Goal: Task Accomplishment & Management: Complete application form

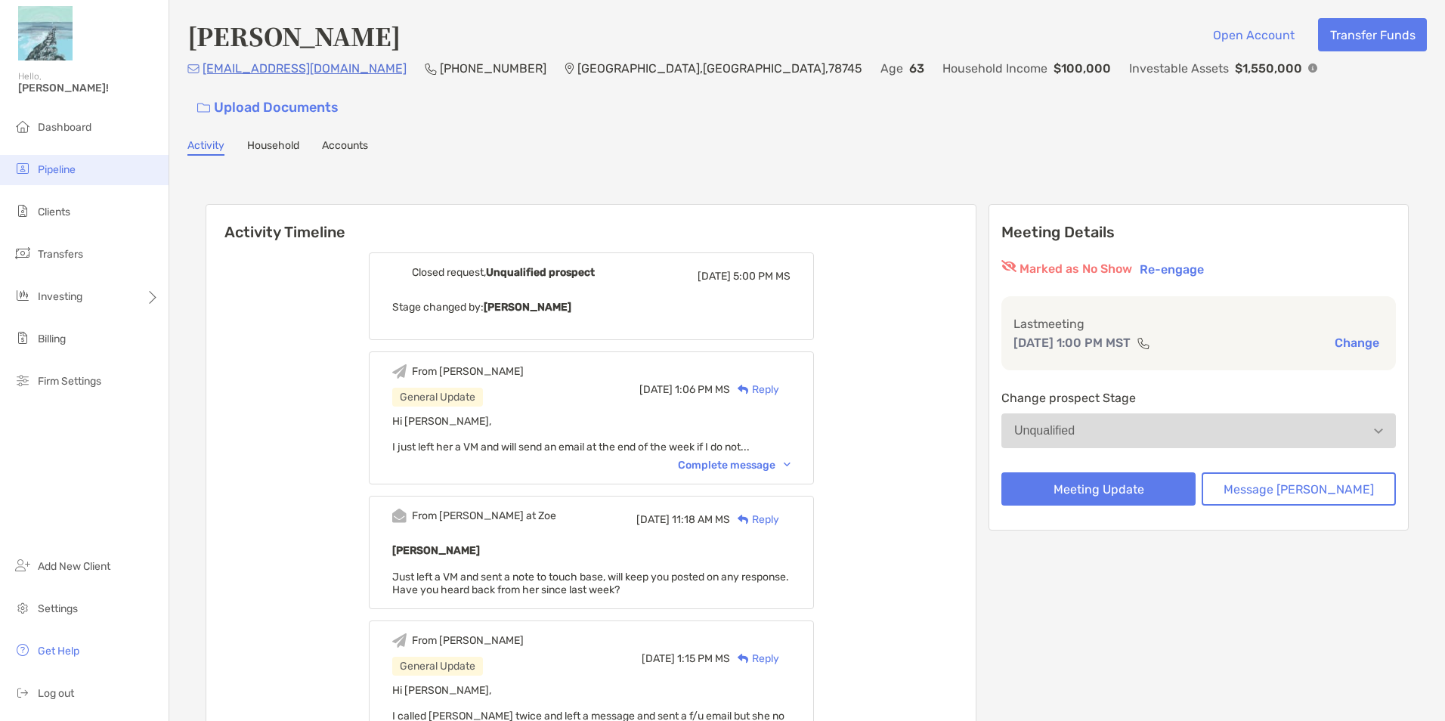
click at [61, 169] on span "Pipeline" at bounding box center [57, 169] width 38 height 13
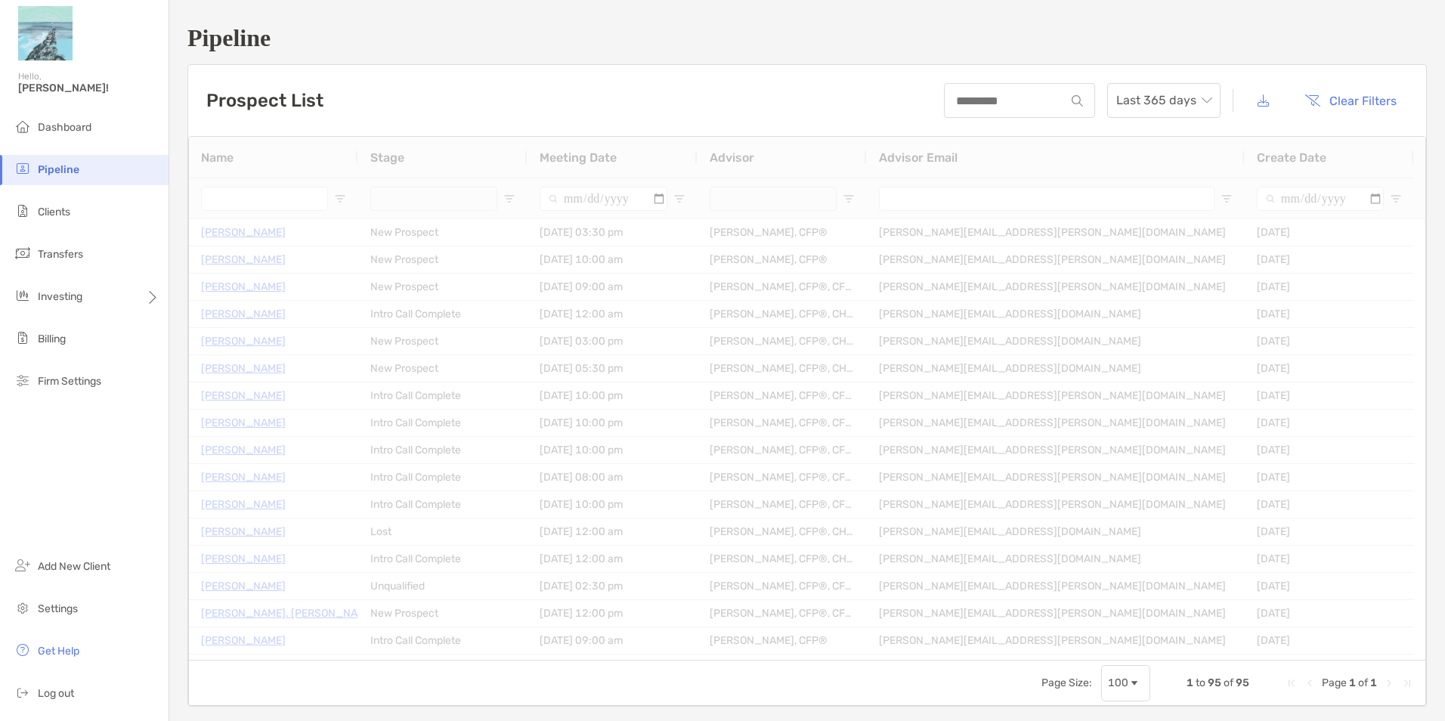
type input "**********"
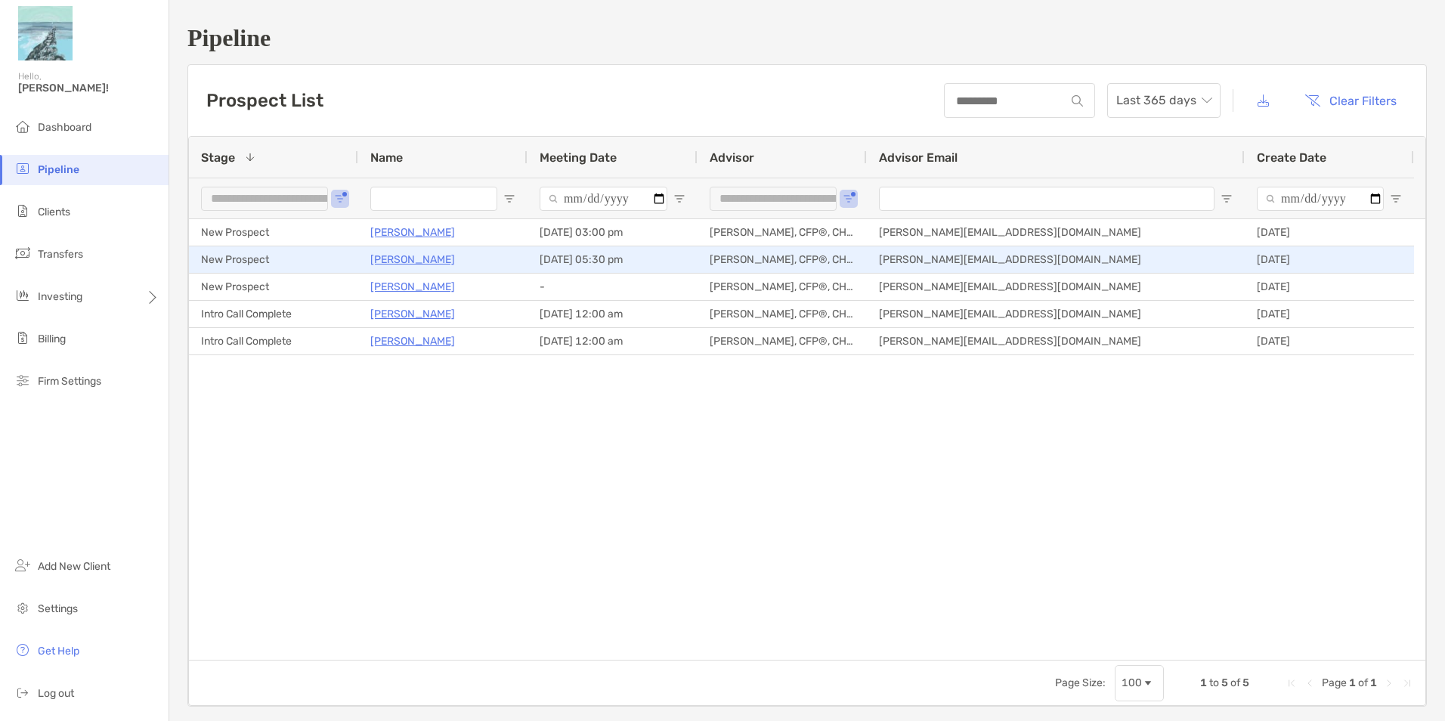
click at [432, 261] on p "[PERSON_NAME]" at bounding box center [412, 259] width 85 height 19
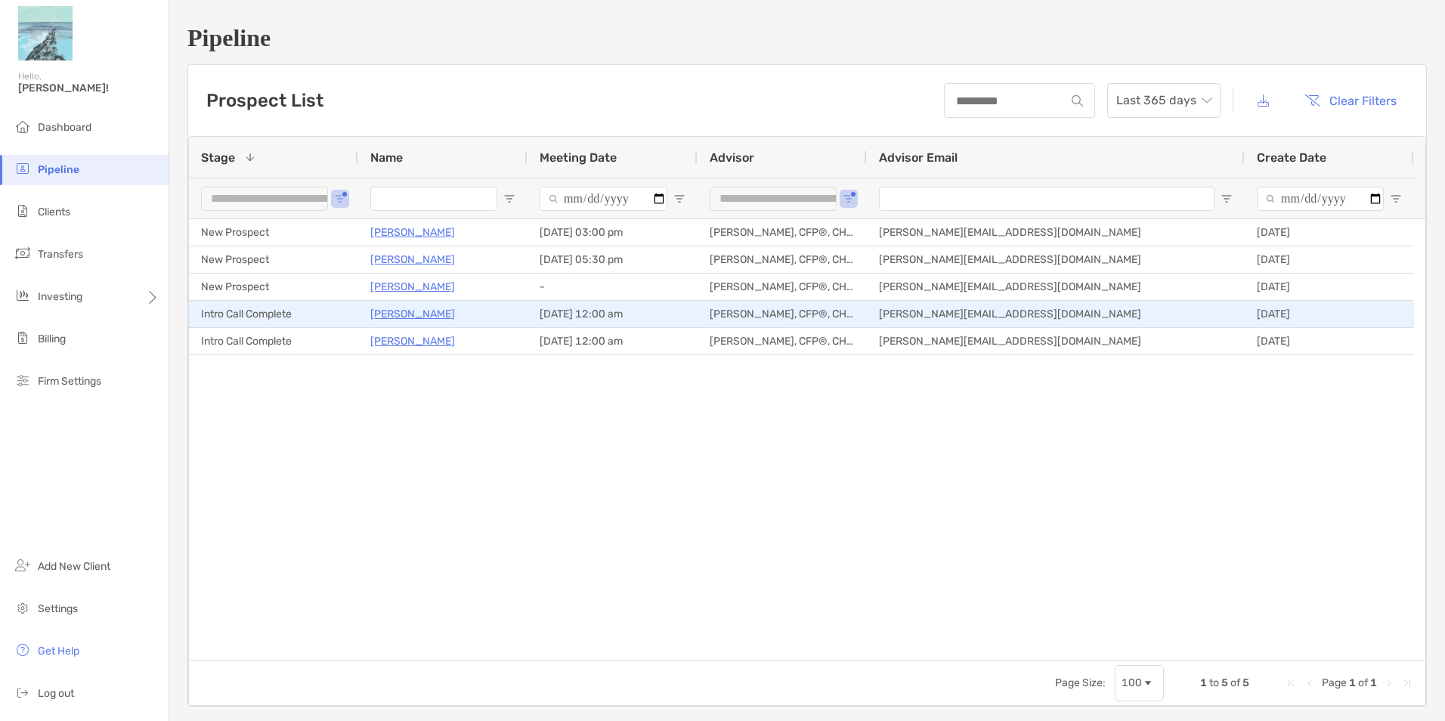
click at [389, 314] on p "[PERSON_NAME]" at bounding box center [412, 314] width 85 height 19
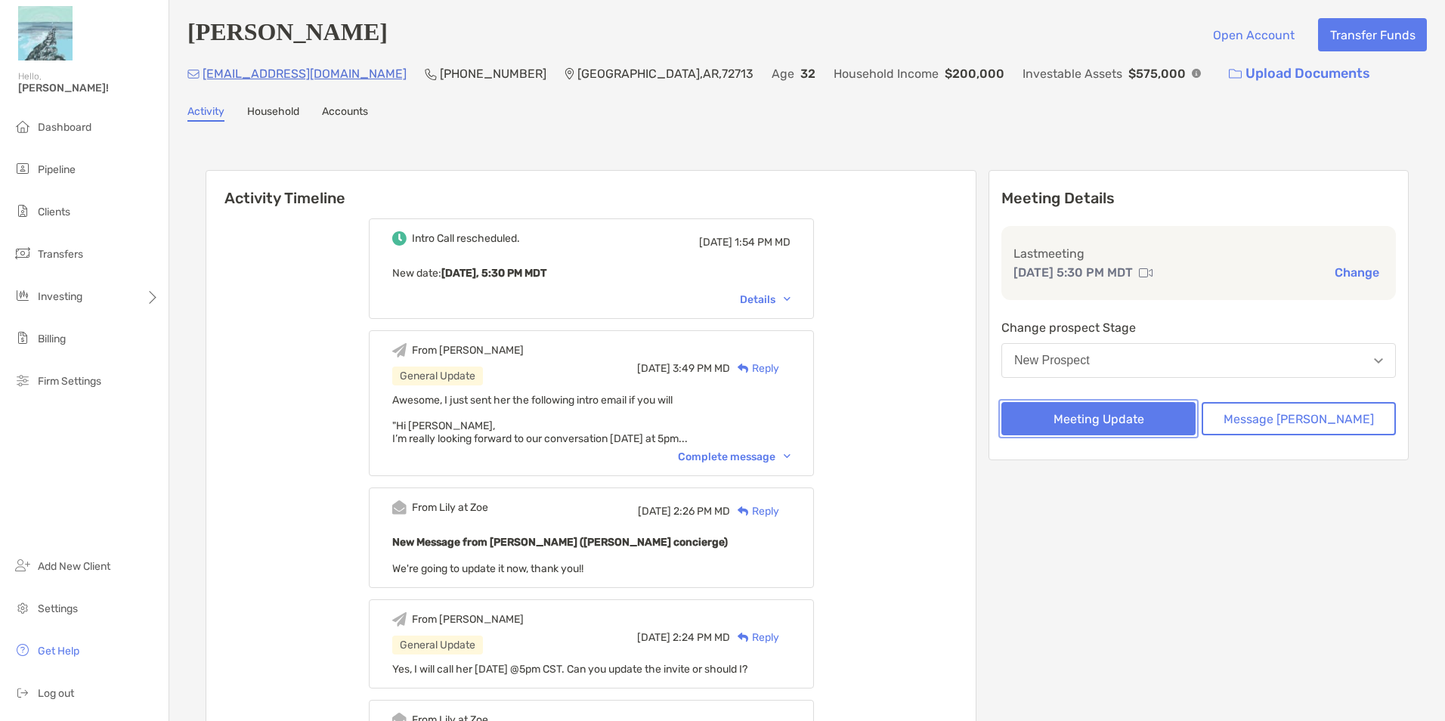
click at [1120, 426] on button "Meeting Update" at bounding box center [1099, 418] width 194 height 33
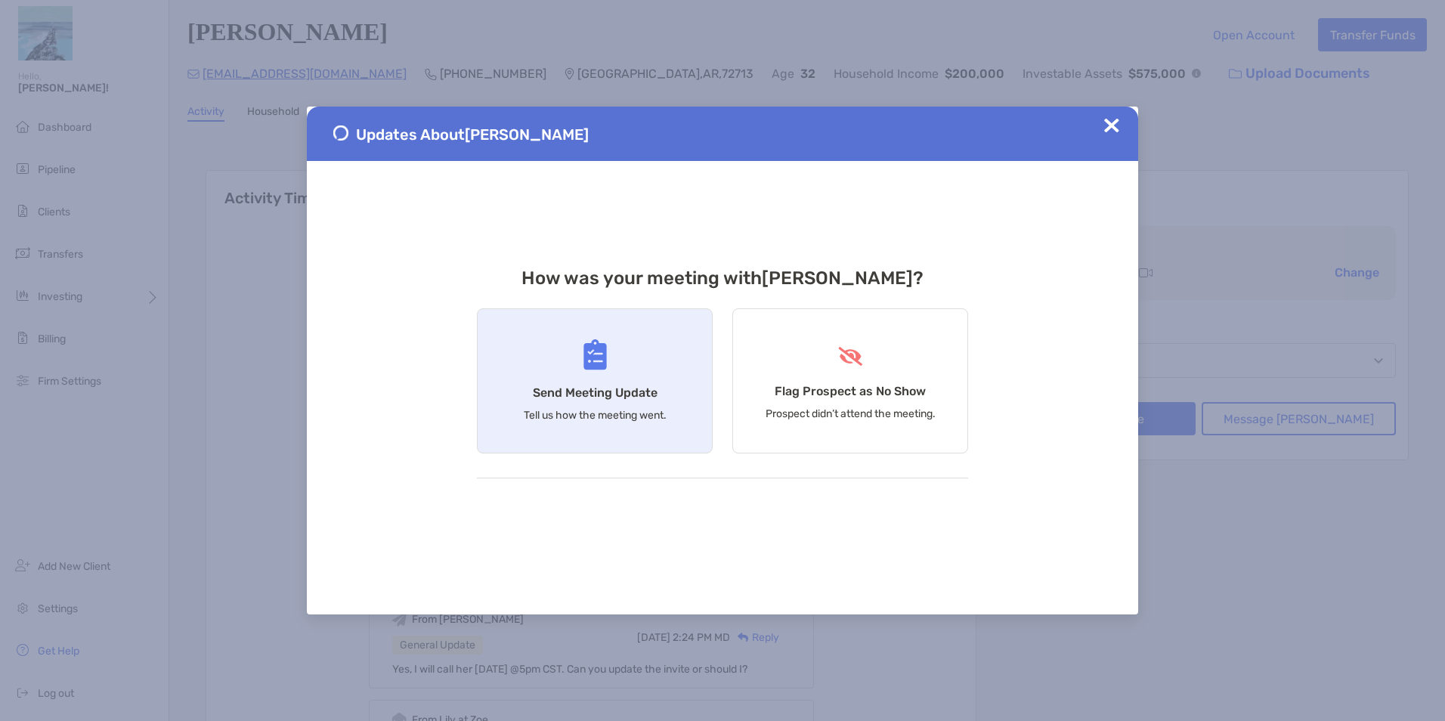
click at [630, 408] on div "Send Meeting Update Tell us how the meeting went." at bounding box center [595, 380] width 236 height 145
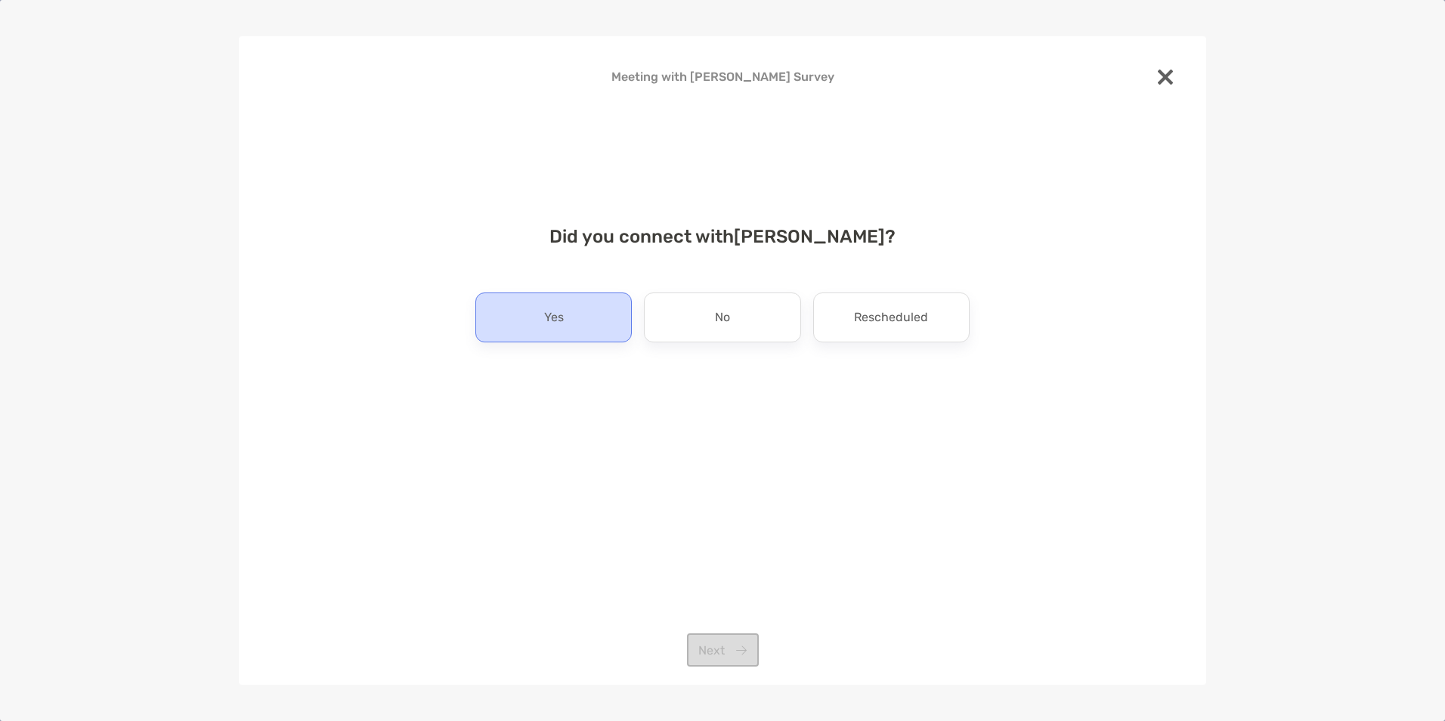
click at [551, 325] on p "Yes" at bounding box center [554, 317] width 20 height 24
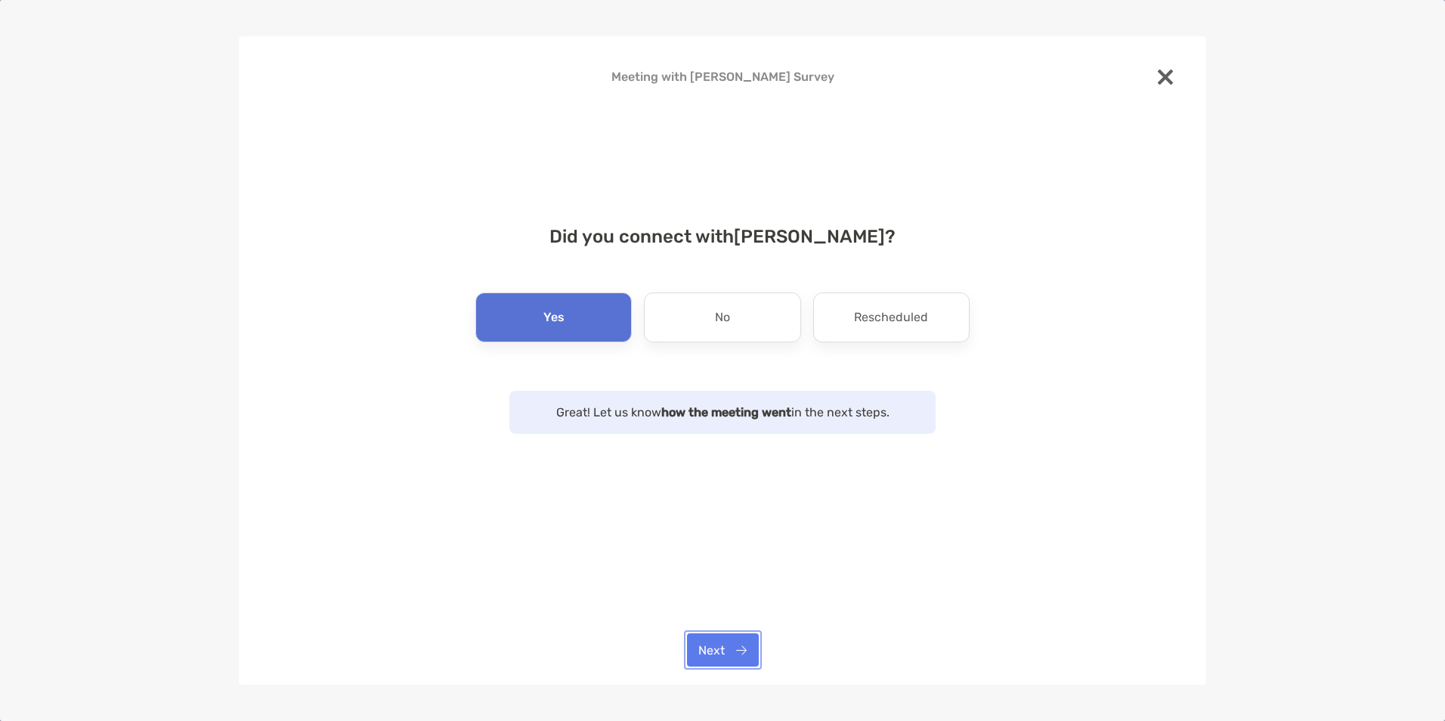
click at [737, 651] on button "Next" at bounding box center [723, 650] width 72 height 33
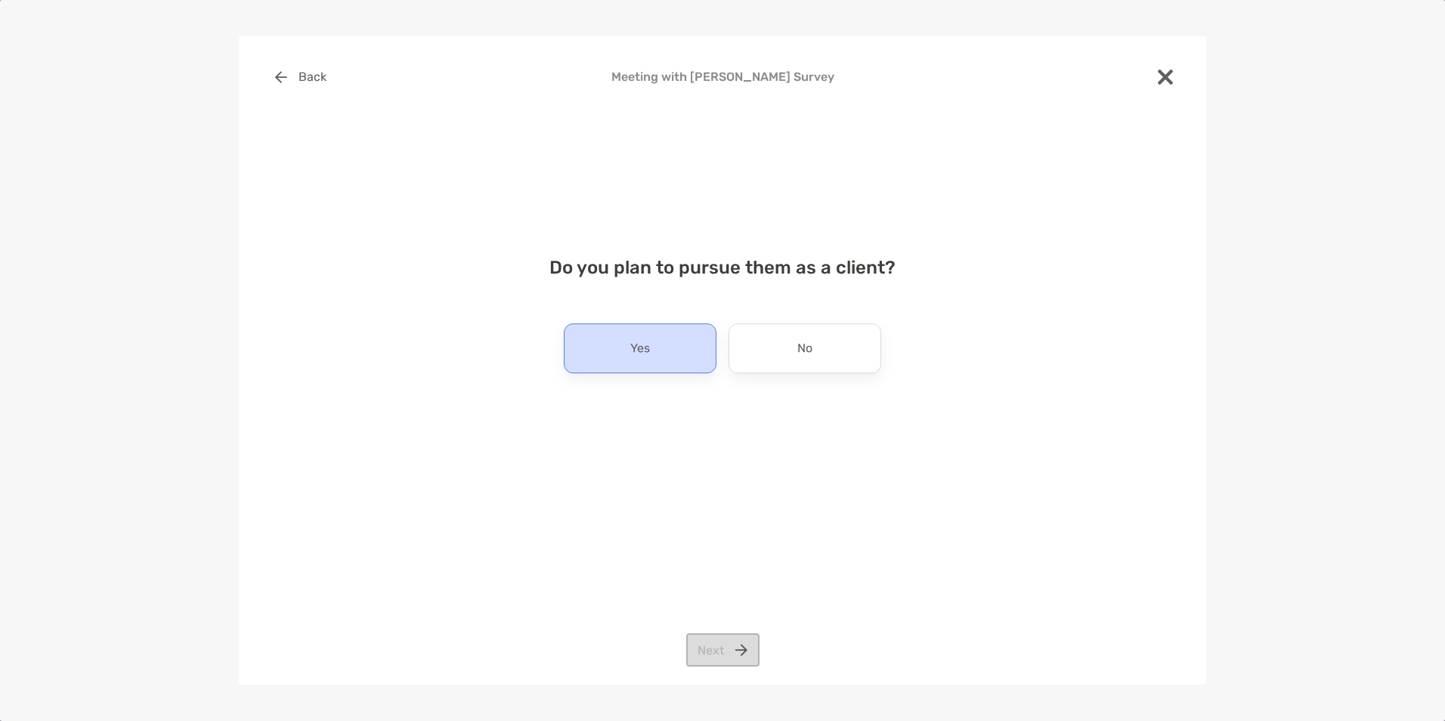
click at [636, 342] on p "Yes" at bounding box center [640, 348] width 20 height 24
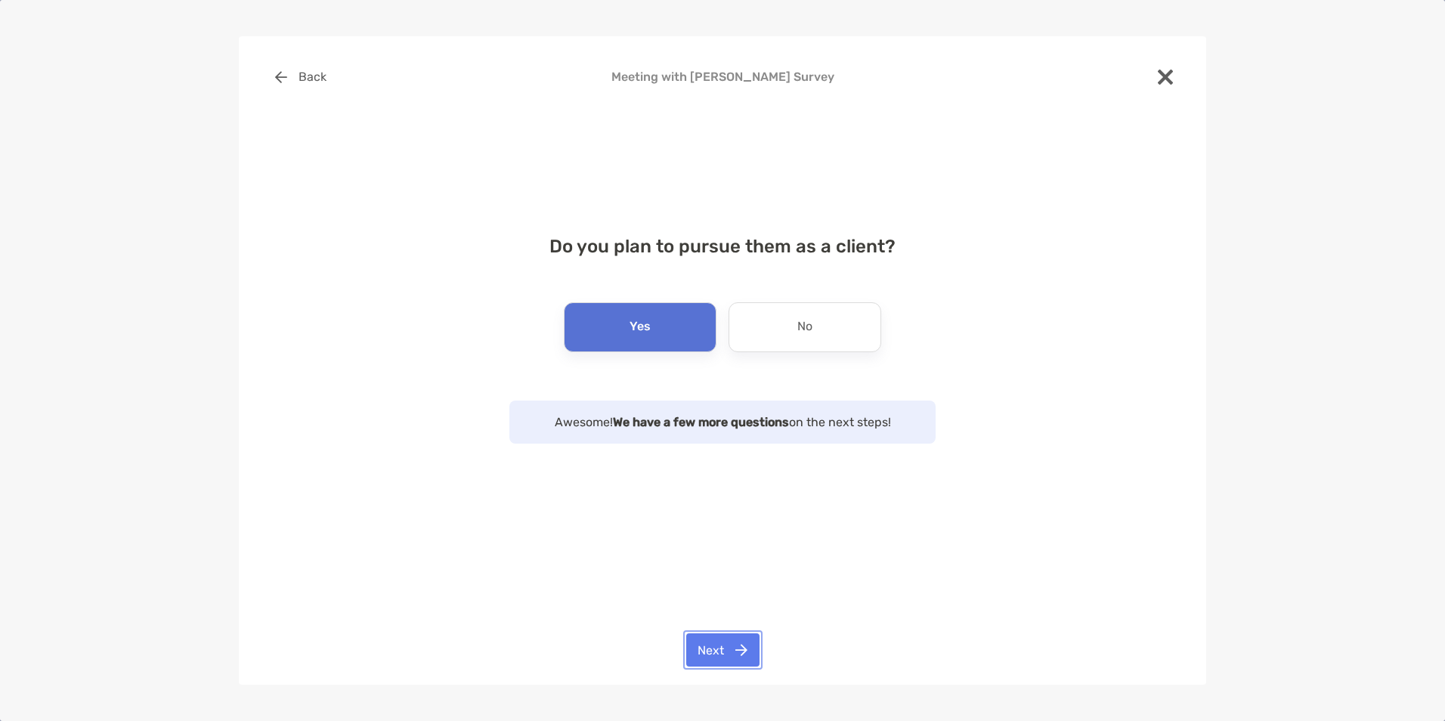
click at [727, 667] on button "Next" at bounding box center [722, 650] width 73 height 33
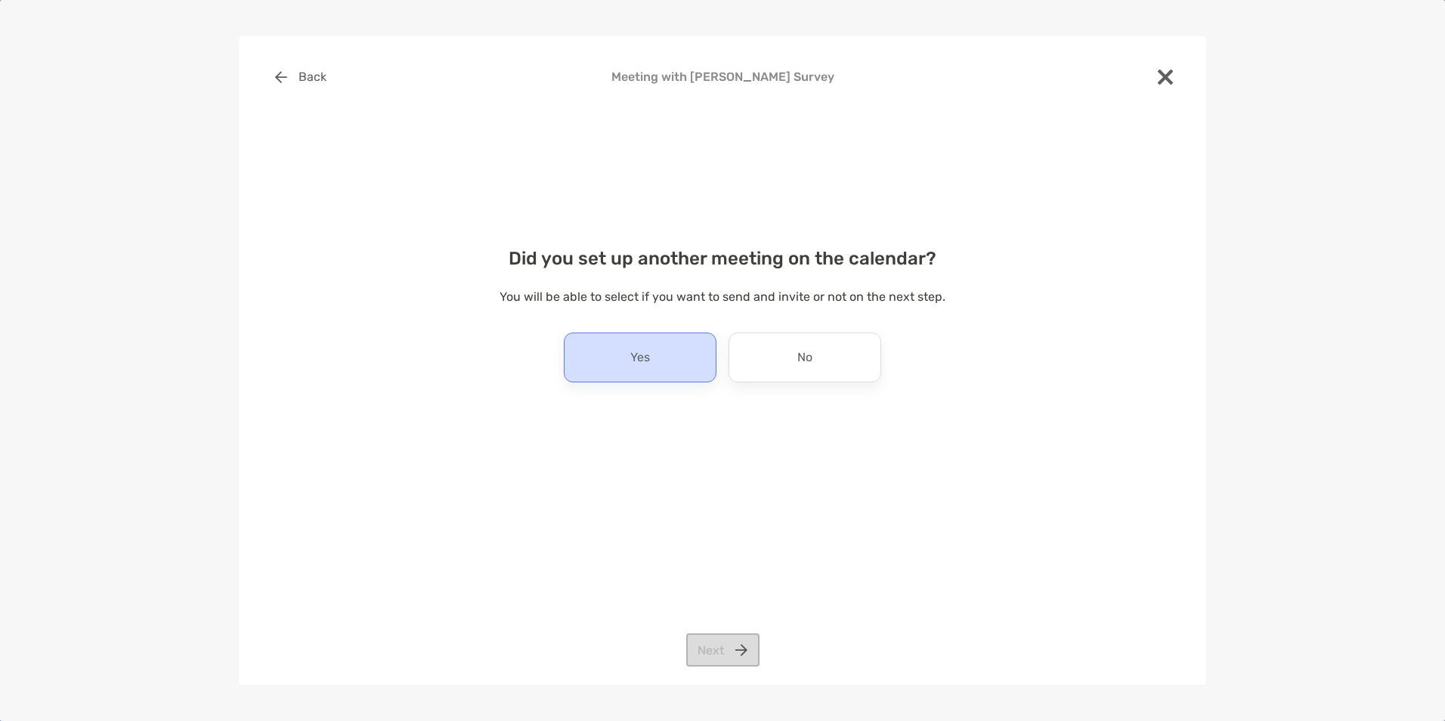
click at [628, 349] on div "Yes" at bounding box center [640, 358] width 153 height 50
click at [729, 643] on button "Next" at bounding box center [722, 650] width 73 height 33
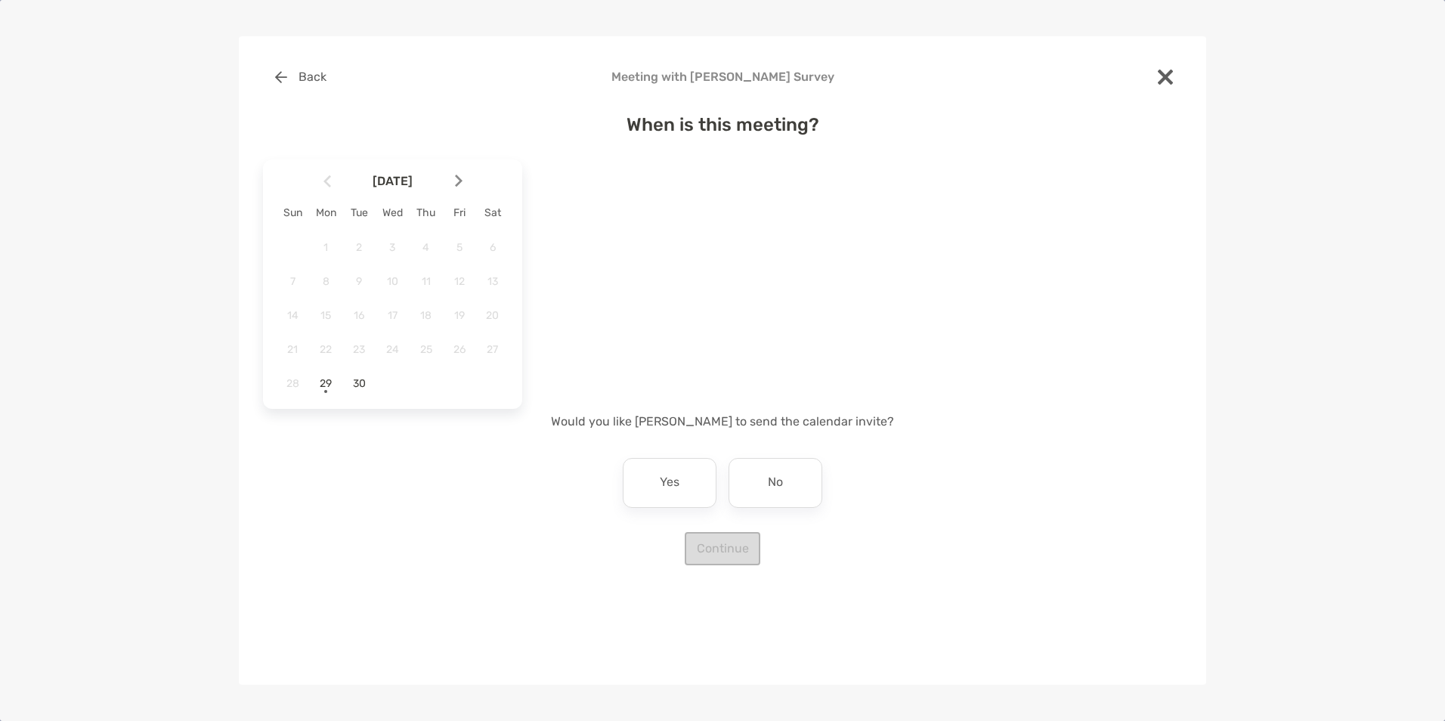
click at [457, 178] on img at bounding box center [459, 181] width 8 height 13
click at [393, 355] on span "22" at bounding box center [393, 349] width 26 height 13
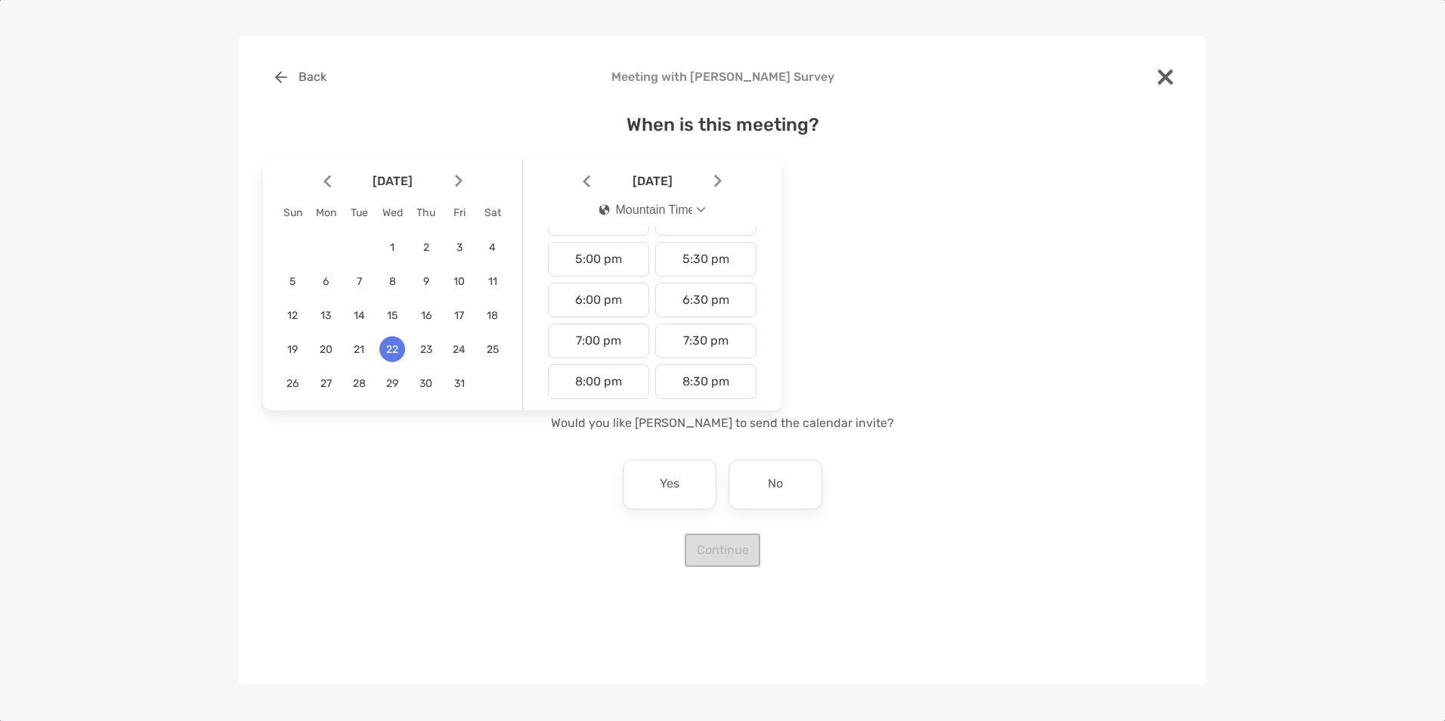
scroll to position [680, 0]
click at [692, 265] on div "5:30 pm" at bounding box center [705, 257] width 101 height 35
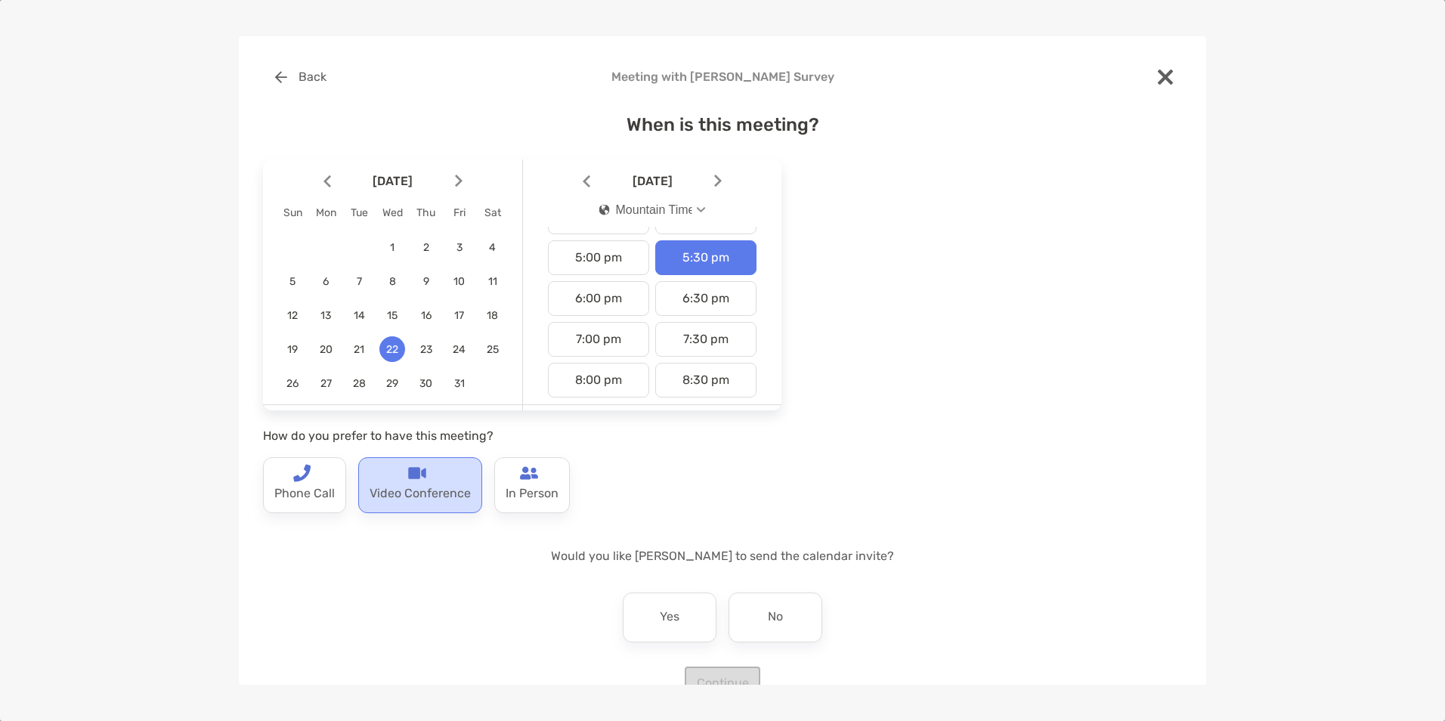
click at [442, 483] on p "Video Conference" at bounding box center [420, 494] width 101 height 24
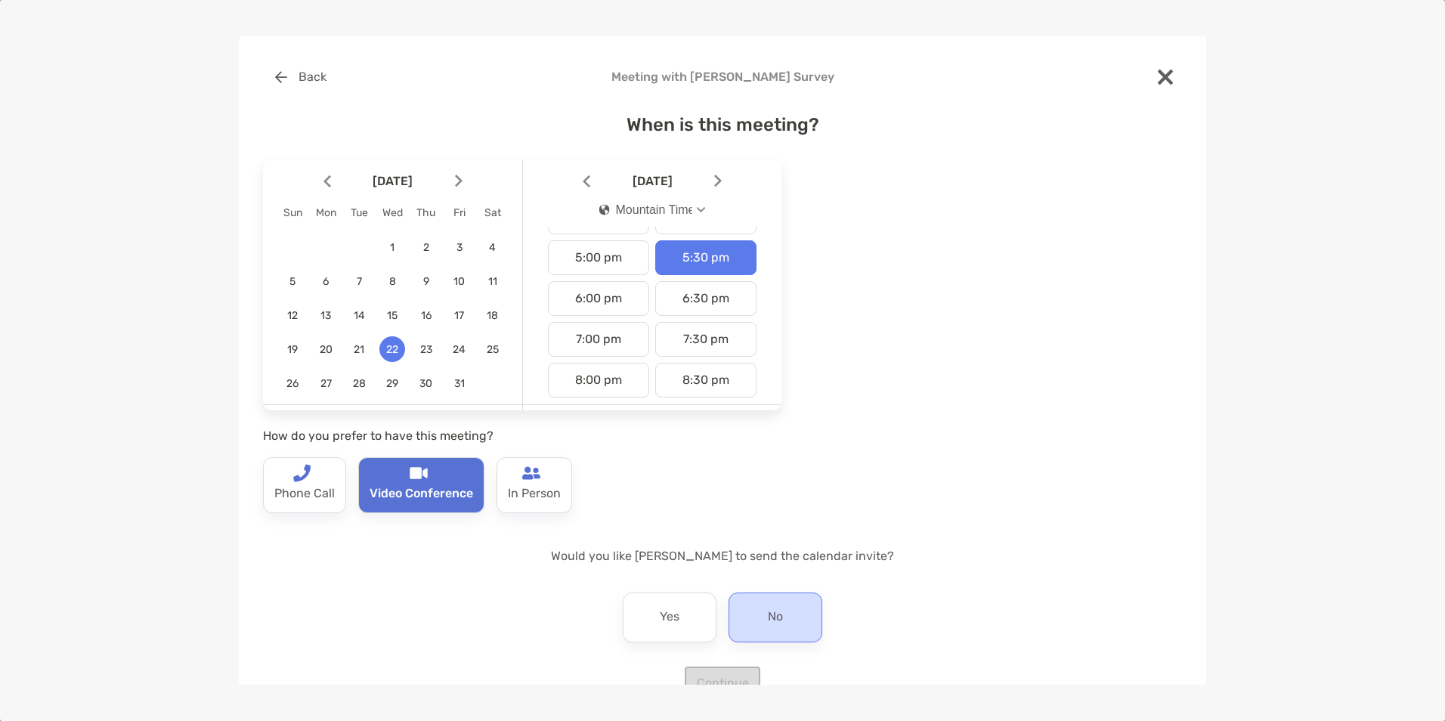
click at [807, 603] on div "No" at bounding box center [776, 618] width 94 height 50
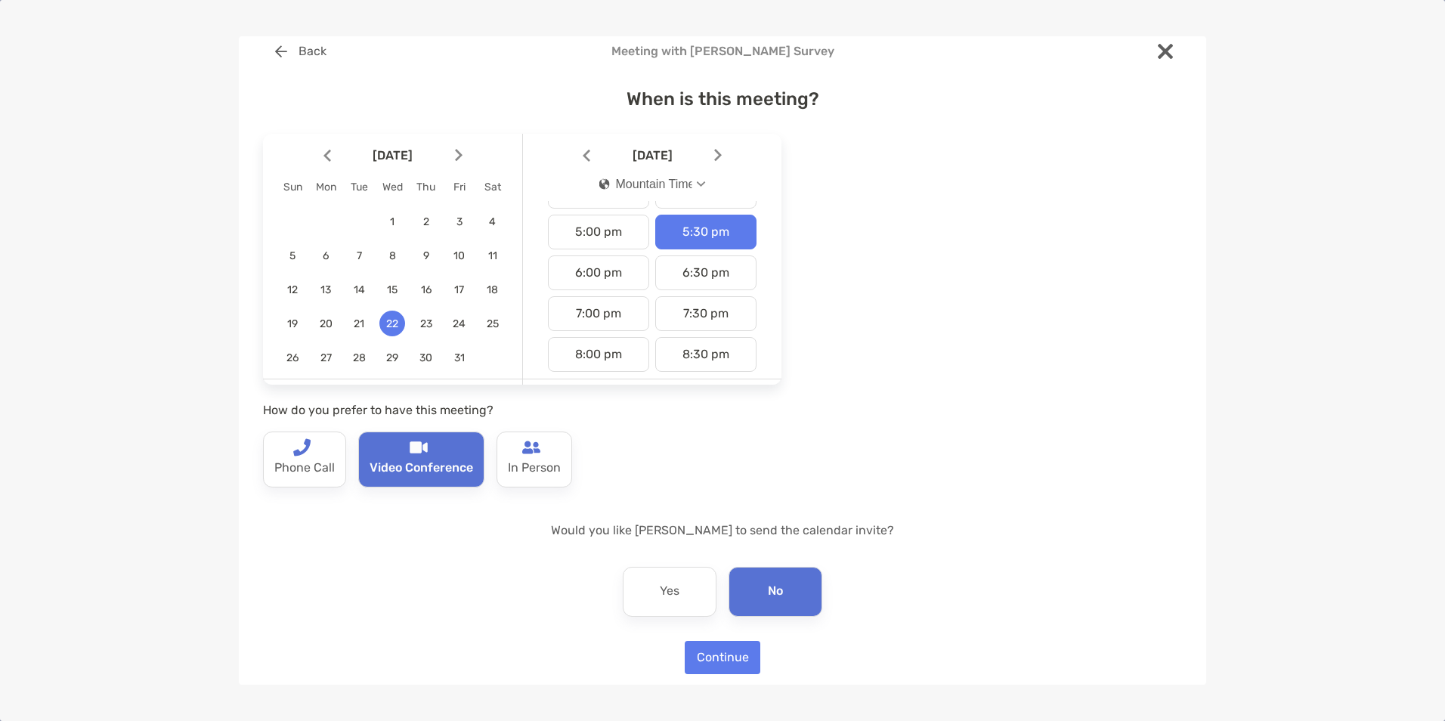
scroll to position [39, 0]
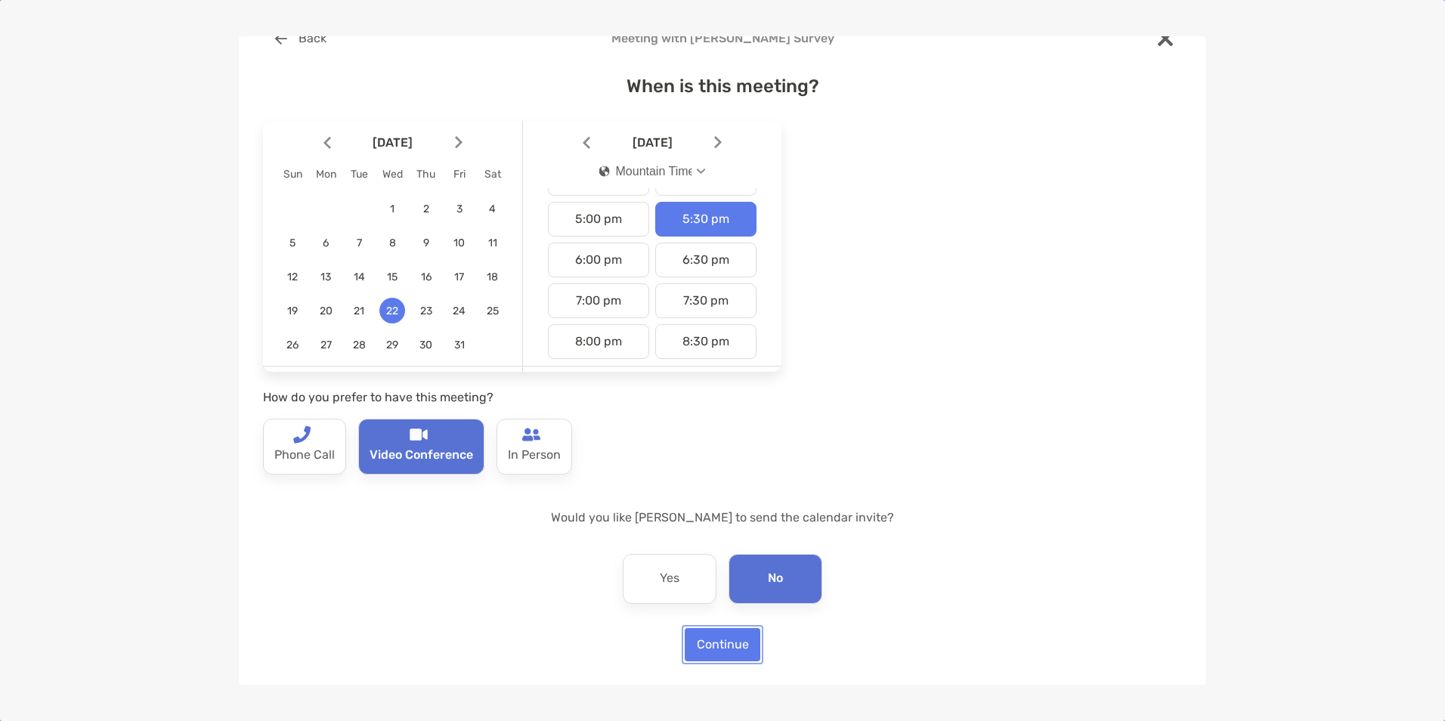
click at [727, 655] on button "Continue" at bounding box center [723, 644] width 76 height 33
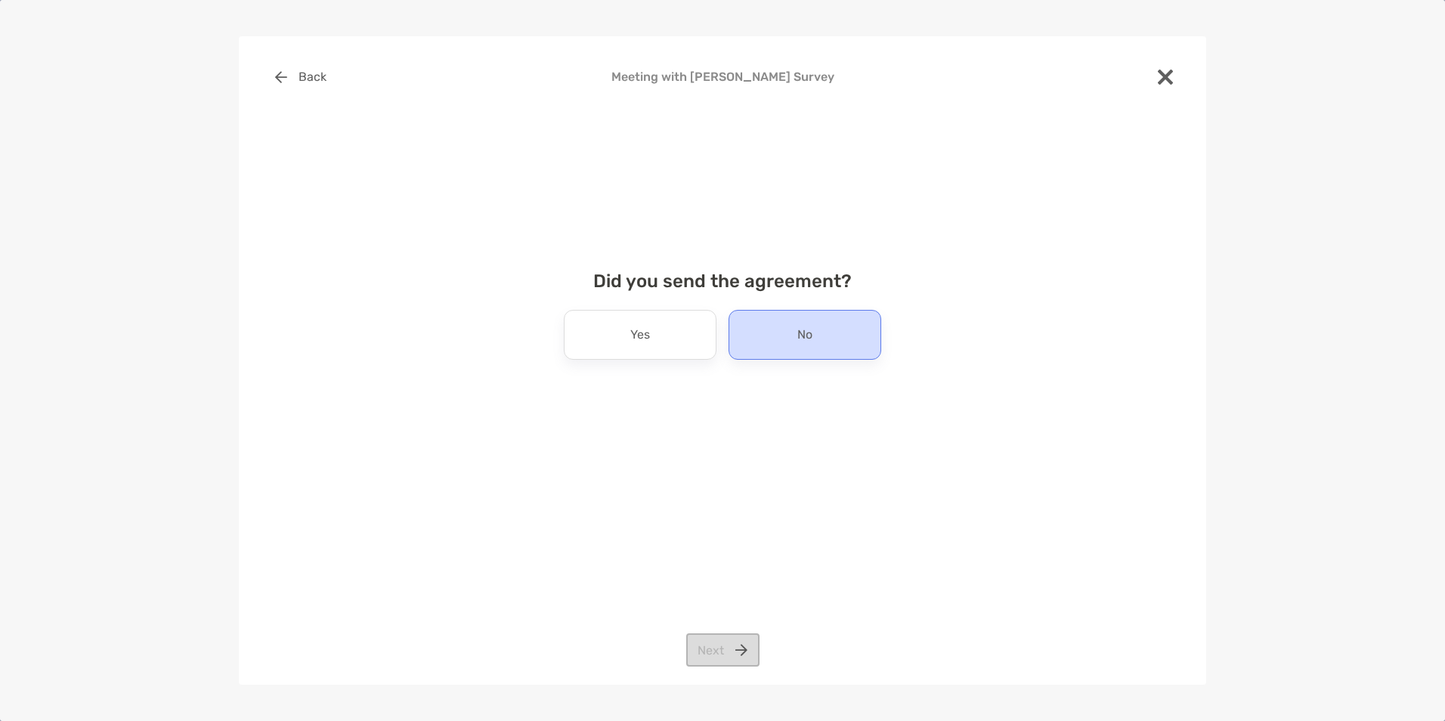
click at [827, 334] on div "No" at bounding box center [805, 335] width 153 height 50
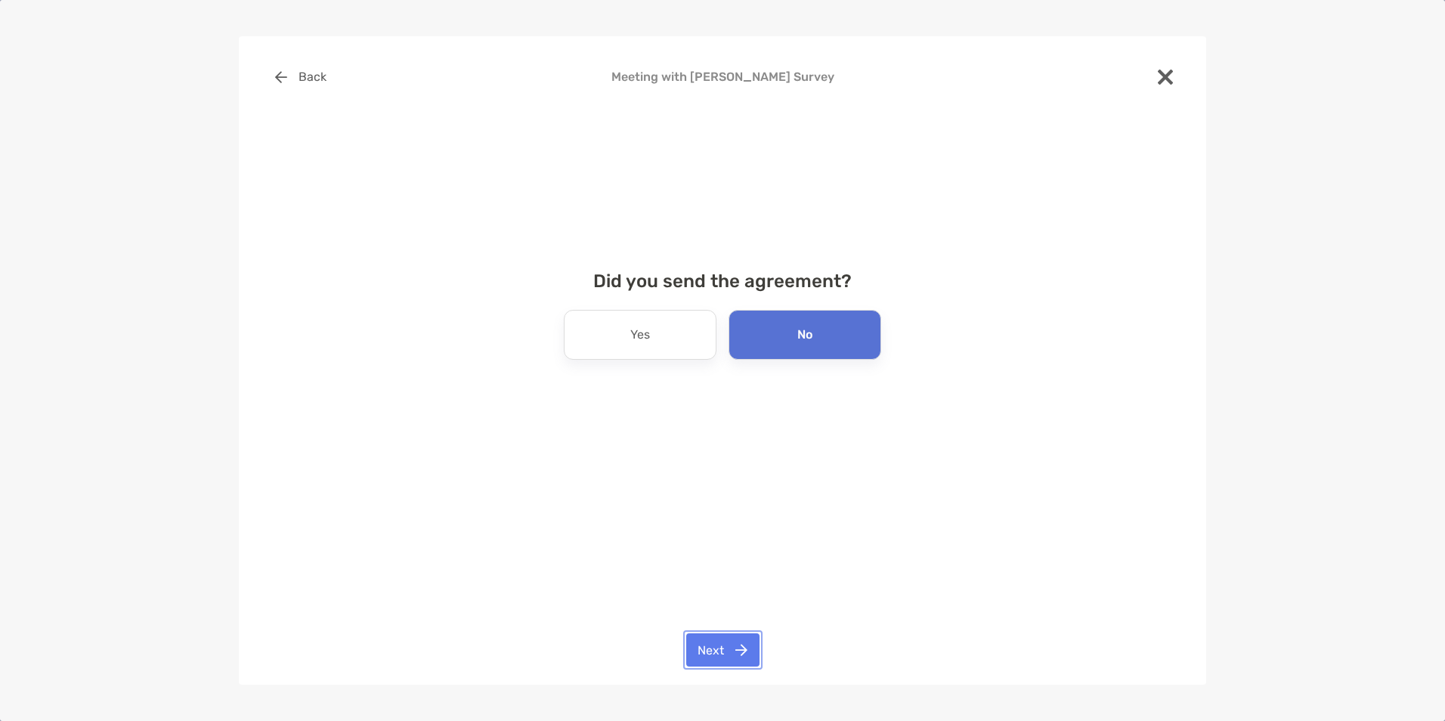
click at [723, 655] on button "Next" at bounding box center [722, 650] width 73 height 33
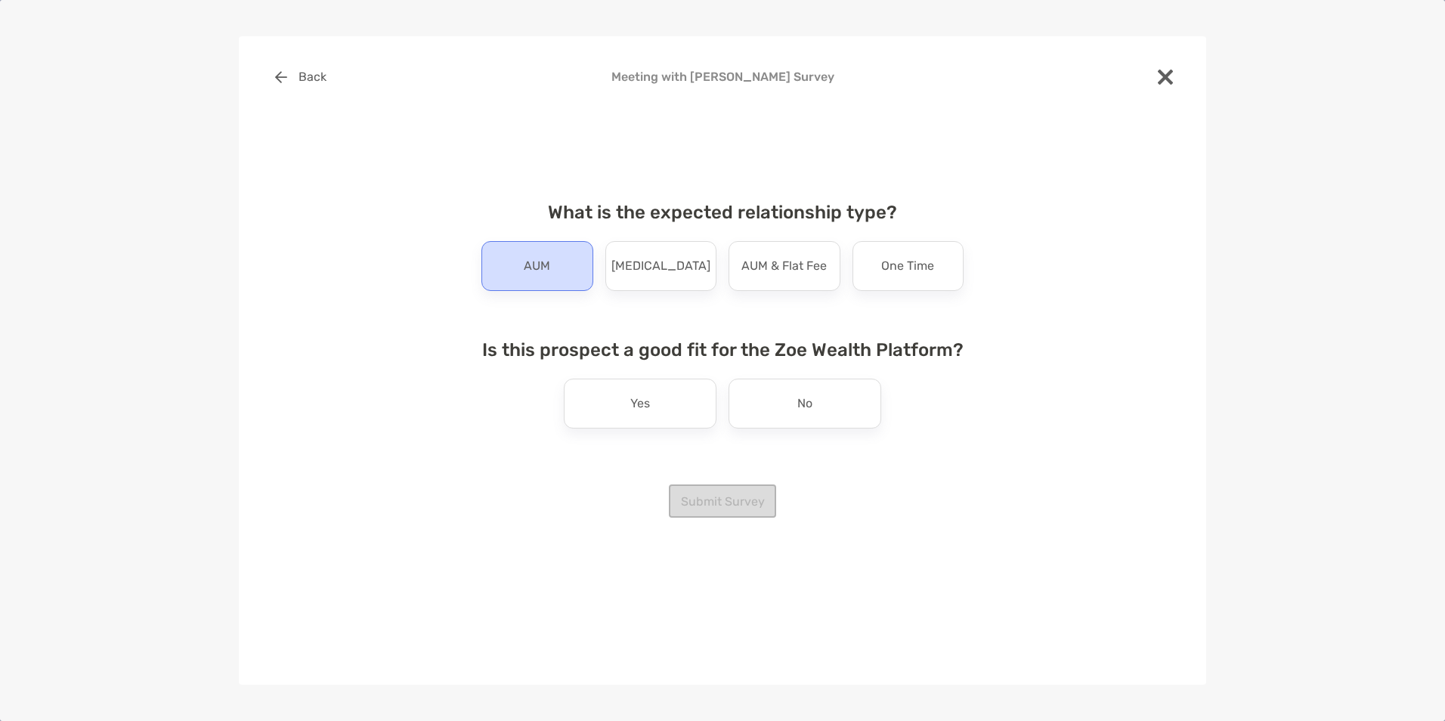
click at [552, 265] on div "AUM" at bounding box center [538, 266] width 112 height 50
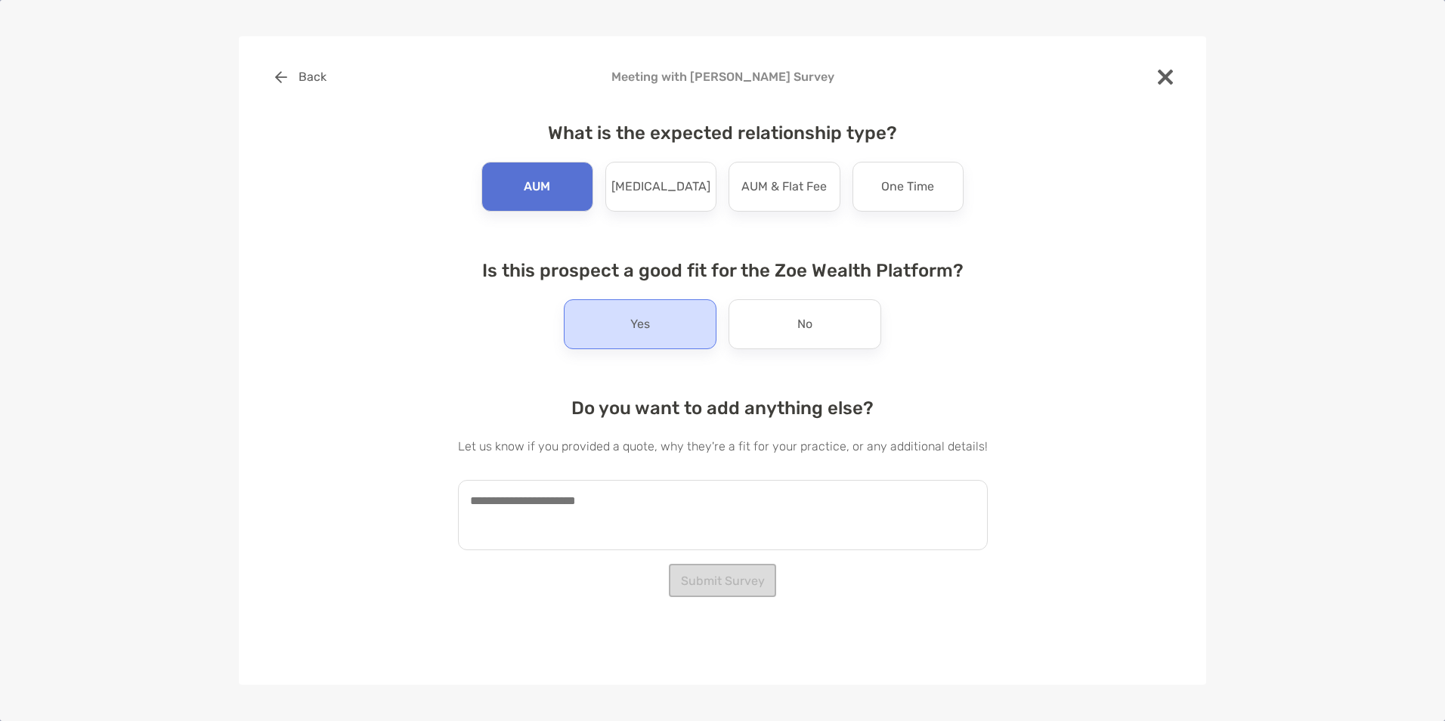
click at [666, 321] on div "Yes" at bounding box center [640, 324] width 153 height 50
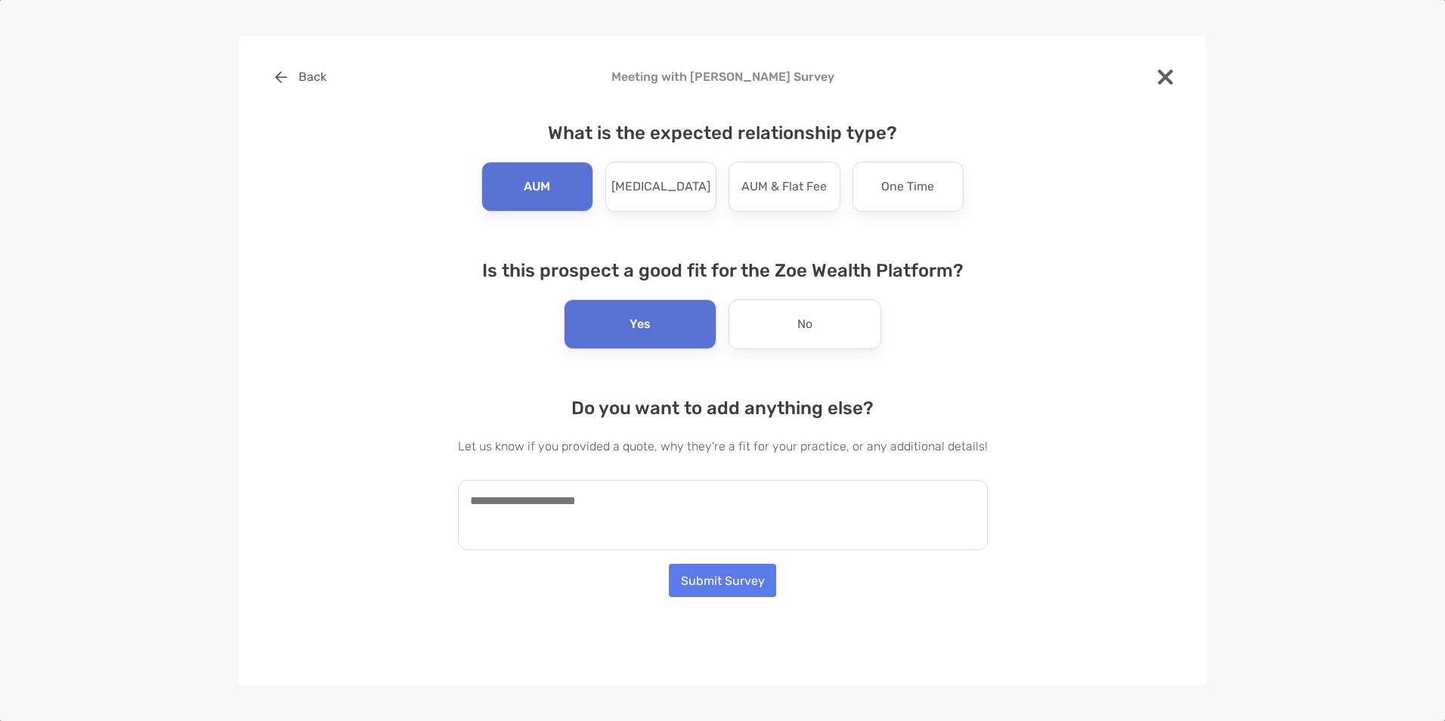
click at [701, 527] on textarea at bounding box center [723, 515] width 530 height 70
type textarea "**********"
click at [717, 587] on button "Submit Survey" at bounding box center [722, 580] width 107 height 33
